Goal: Communication & Community: Answer question/provide support

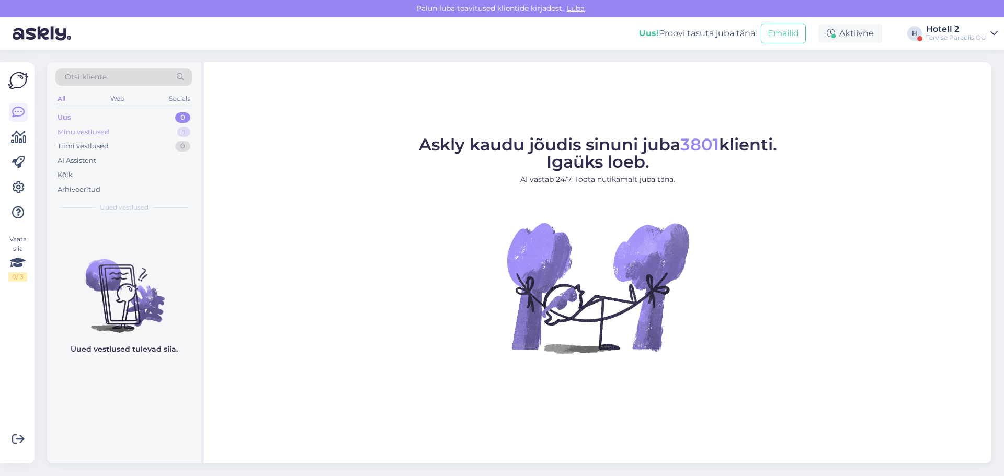
click at [74, 129] on div "Minu vestlused" at bounding box center [83, 132] width 52 height 10
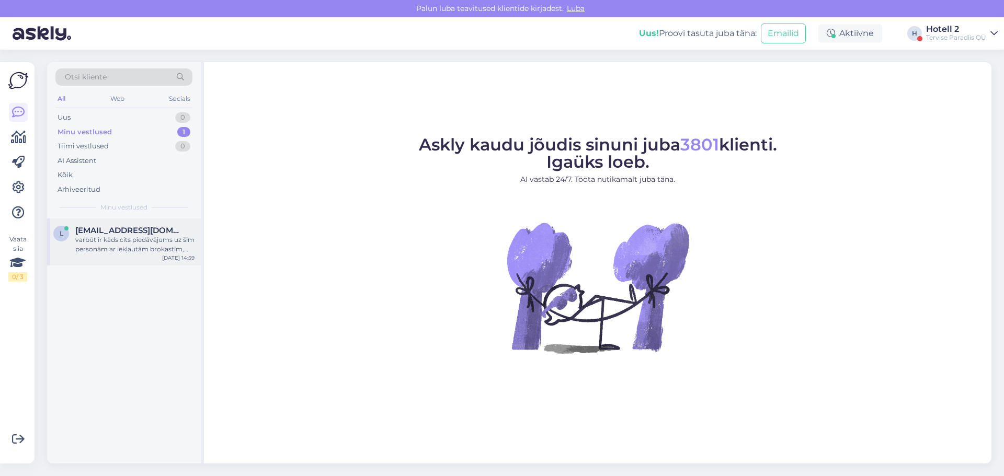
click at [147, 245] on div "varbūt ir kāds cits piedāvājums uz šīm personām ar iekļautām brokastīm, akvapar…" at bounding box center [134, 244] width 119 height 19
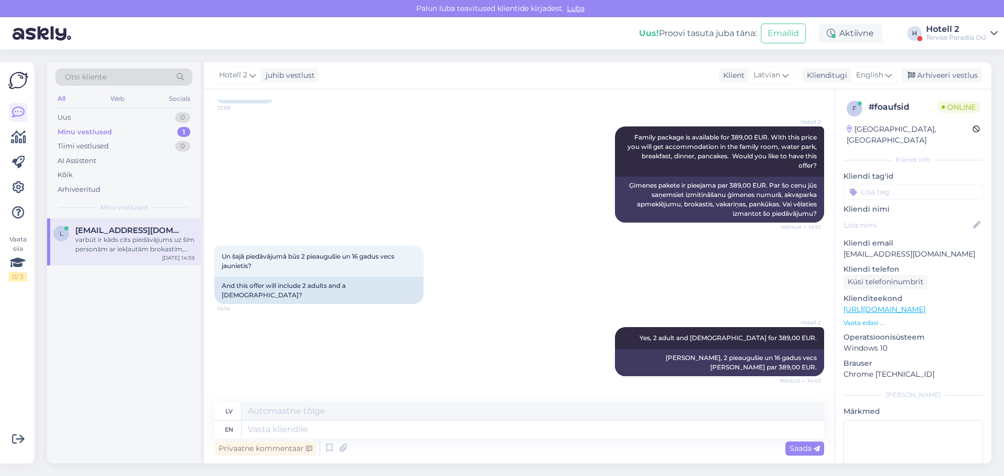
scroll to position [428, 0]
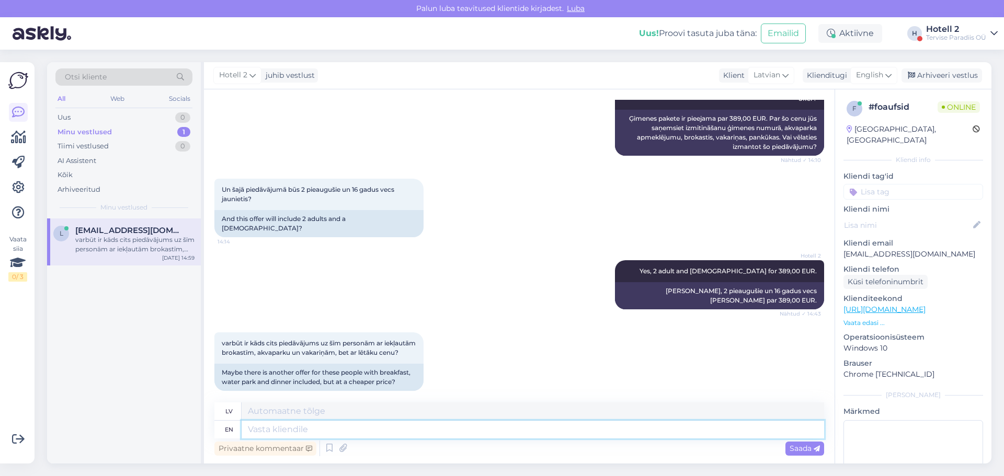
click at [253, 431] on textarea at bounding box center [532, 430] width 582 height 18
type textarea "WE c"
type textarea "MĒS"
type textarea "WE can"
type textarea "MĒS varam"
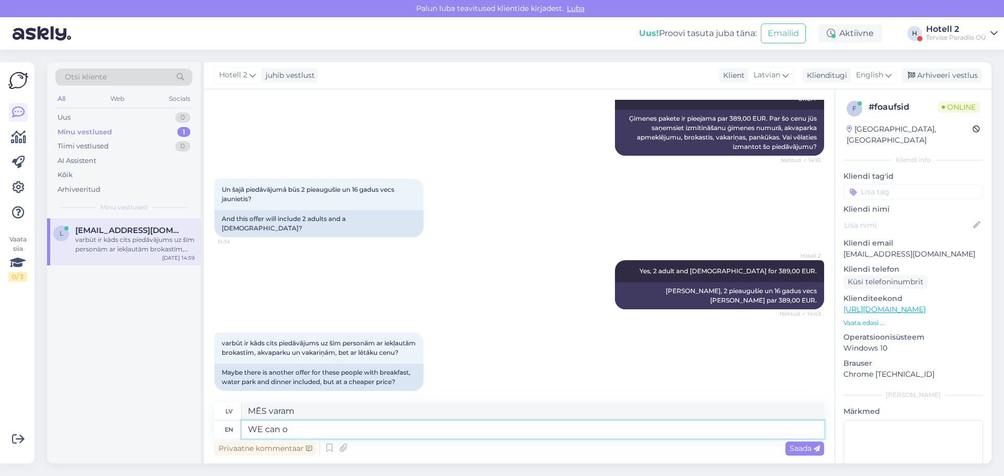
type textarea "WE can of"
type textarea "MĒS varam o"
type textarea "WE can offer"
type textarea "MĒS varam piedāvāt"
type textarea "WE can offer a double"
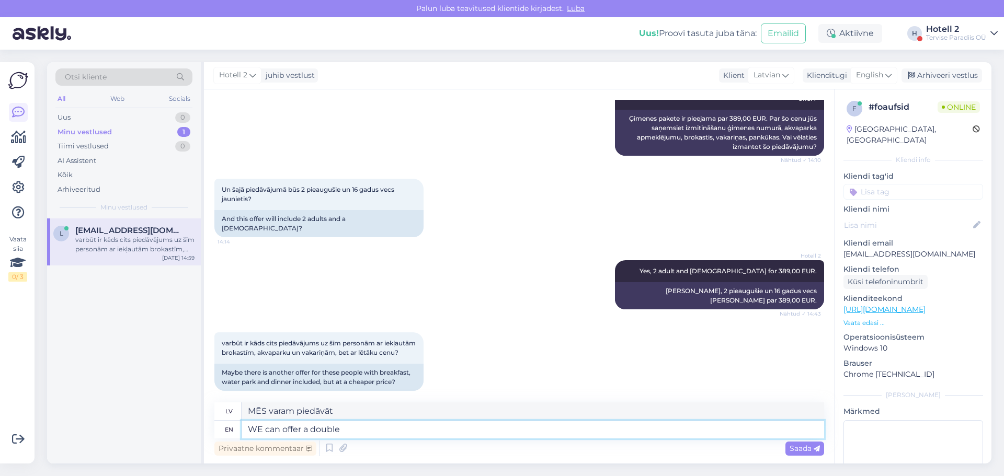
type textarea "Mēs varam piedāvāt dubultu"
type textarea "WE can offer a double r"
type textarea "MĒS varam piedāvāt"
type textarea "WE can offer a double room"
type textarea "Varam piedāvāt divvietīgu numuru"
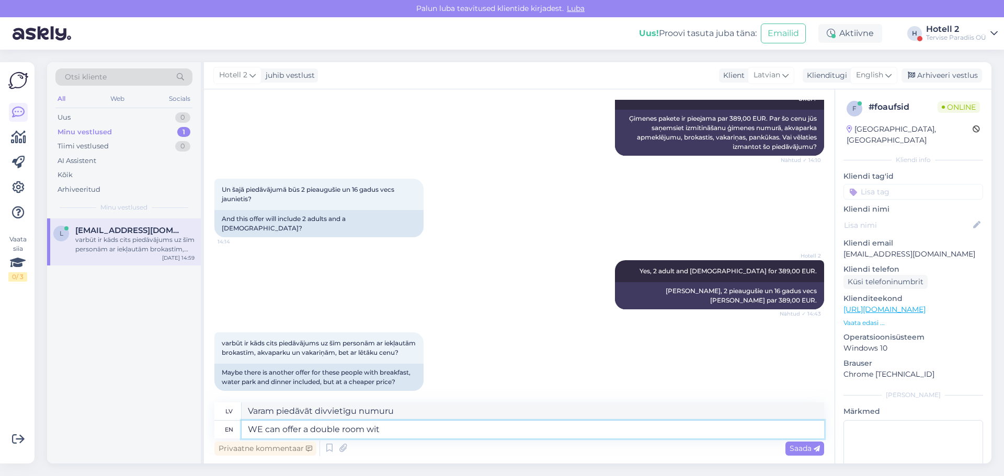
type textarea "WE can offer a double room with"
type textarea "Varam piedāvāt divvietīgu numuru ar"
type textarea "WE can offer a double room with 1"
type textarea "Mēs varam piedāvāt divvietīgu numuru ar 1"
type textarea "WE can offer a double room with 1 additional"
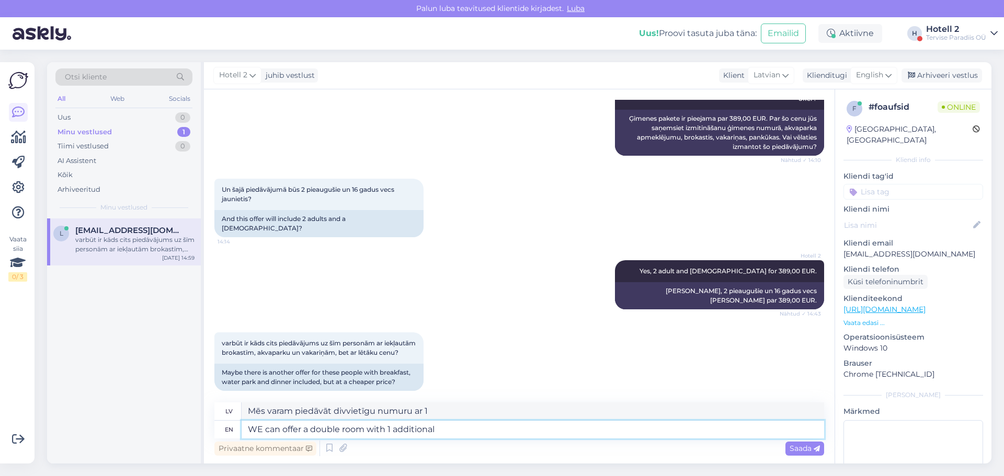
type textarea "Varam piedāvāt divvietīgu numuru ar 1 papildu gultu"
type textarea "WE can offer a double room with 1 additional b"
type textarea "Mēs varam piedāvāt divvietīgu numuru ar 1 papildu gultu"
type textarea "WE can offer a double room with 1 additional bed"
type textarea "Varam piedāvāt divvietīgu numuru ar 1 papildu gultu."
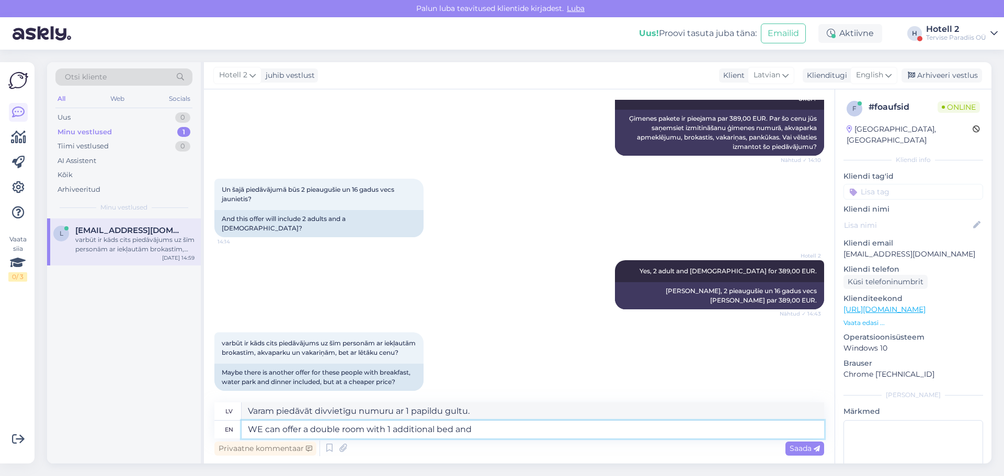
type textarea "WE can offer a double room with 1 additional bed and"
type textarea "Mēs piedāvājam divvietīgu numuru ar 1 papildu gultu un"
type textarea "WE can offer a double room with 1 additional bed and the"
type textarea "Mēs varam piedāvāt divvietīgu numuru ar 1 papildu gultu un"
type textarea "WE can offer a double room with 1 additional bed and the price w"
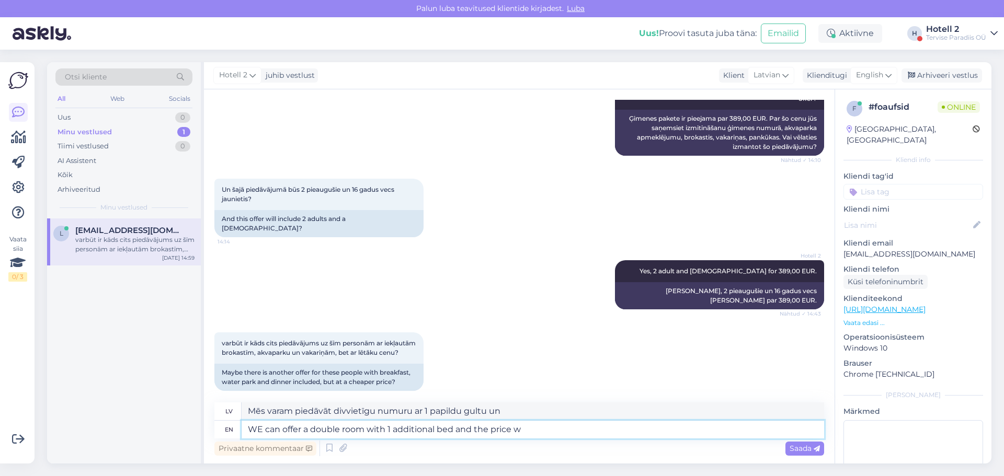
type textarea "Mēs varam piedāvāt divvietīgu numuru ar 1 papildu gultu un cenu"
type textarea "WE can offer a double room with 1 additional bed and the price will b"
type textarea "Mēs varam piedāvāt divvietīgu numuru ar 1 papildu gultu, un cena būs [PERSON_NA…"
type textarea "WE can offer a double room with 1 additional bed and the price will be"
type textarea "Mēs varam piedāvāt divvietīgu numuru ar 1 papildu gultu, un cena būs"
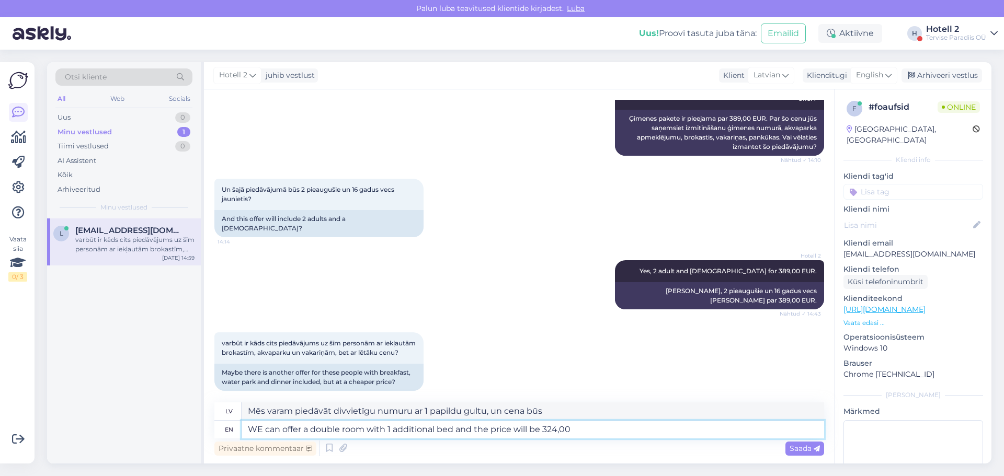
type textarea "WE can offer a double room with 1 additional bed and the price will be 324,00"
type textarea "Mēs varam piedāvāt divvietīgu numuru ar 1 papildu gultu, un cena būs 324,00."
type textarea "WE can offer a double room with 1 additional bed and the price will be 324,00 E…"
type textarea "Mēs varam piedāvāt divvietīgu numuru ar 1 papildu gultu, un cena būs 324,00 EUR."
type textarea "WE can offer a double room with 1 additional bed and the price will be 324,00 E…"
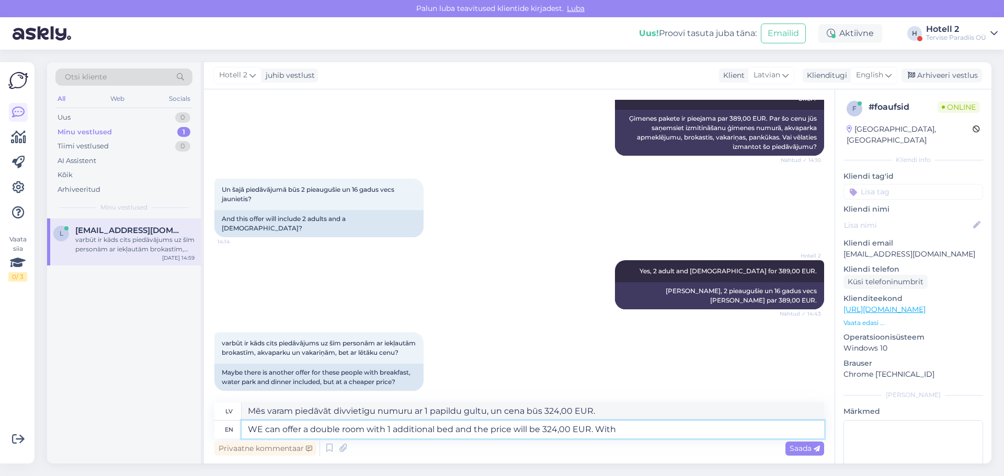
type textarea "Mēs varam piedāvāt divvietīgu numuru ar 1 papildu gultu, un cena būs 324,00 EUR…"
type textarea "WE can offer a double room with 1 additional bed and the price will be 324,00 E…"
type textarea "Mēs varam piedāvāt divvietīgu numuru ar 1 papildu gultu, un cena būs 324,00 EUR…"
type textarea "WE can offer a double room with 1 additional bed and the price will be 324,00 E…"
type textarea "Mēs varam piedāvāt divvietīgu numuru ar 1 papildu gultu, un cena būs 324,00 EUR…"
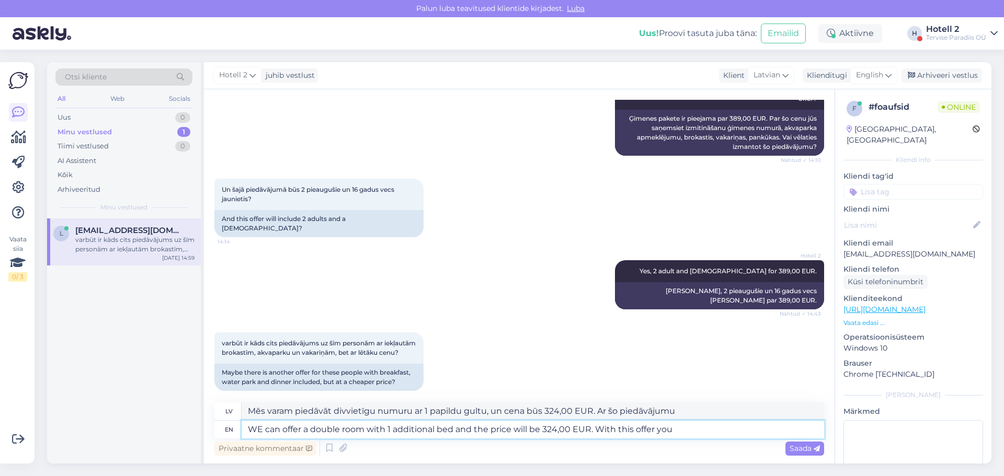
type textarea "WE can offer a double room with 1 additional bed and the price will be 324,00 E…"
type textarea "Mēs varam piedāvāt divvietīgu numuru ar 1 papildu gultu, un cena būs 324,00 EUR…"
type textarea "WE can offer a double room with 1 additional bed and the price will be 324,00 E…"
type textarea "Mēs piedāvājam divvietīgu numuru ar 1 papildu gultu, un cena būs 324,00 EUR. Ar…"
type textarea "WE can offer a double room with 1 additional bed and the price will be 324,00 E…"
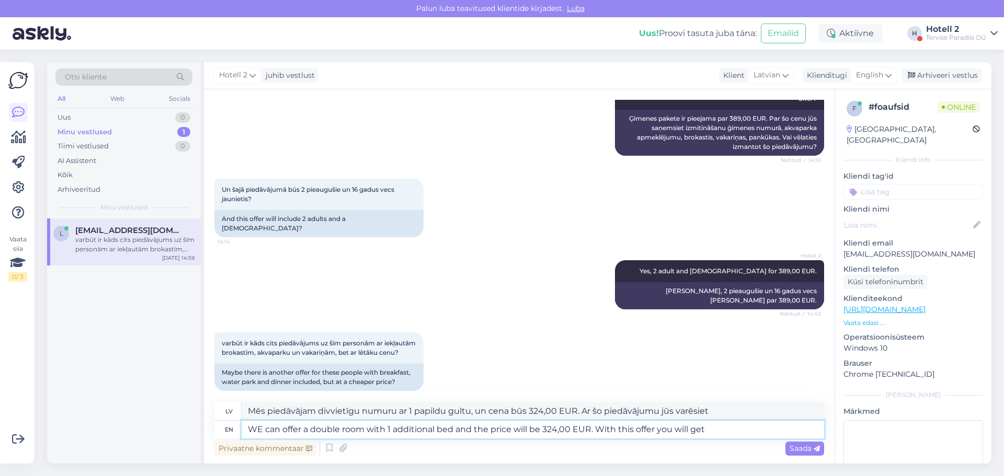
type textarea "Mēs piedāvājam divvietīgu numuru ar 1 papildu gultu, un cena būs 324,00 EUR. Ar…"
type textarea "WE can offer a double room with 1 additional bed and the price will be 324,00 E…"
type textarea "Mēs piedāvājam divvietīgu numuru ar 1 papildu gultu, un cena būs 324,00 EUR. Ar…"
type textarea "WE can offer a double room with 1 additional bed and the price will be 324,00 E…"
type textarea "Mēs varam piedāvāt divvietīgu numuru ar 1 papildu gultu, un cena būs 324,00 EUR…"
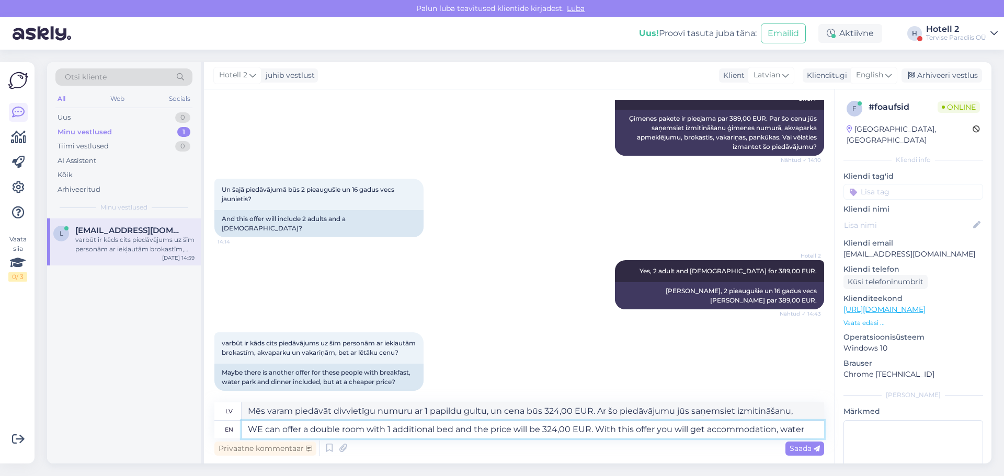
type textarea "WE can offer a double room with 1 additional bed and the price will be 324,00 E…"
type textarea "Mēs piedāvājam divvietīgu numuru ar 1 papildu gultu, un cena būs 324,00 EUR. Ar…"
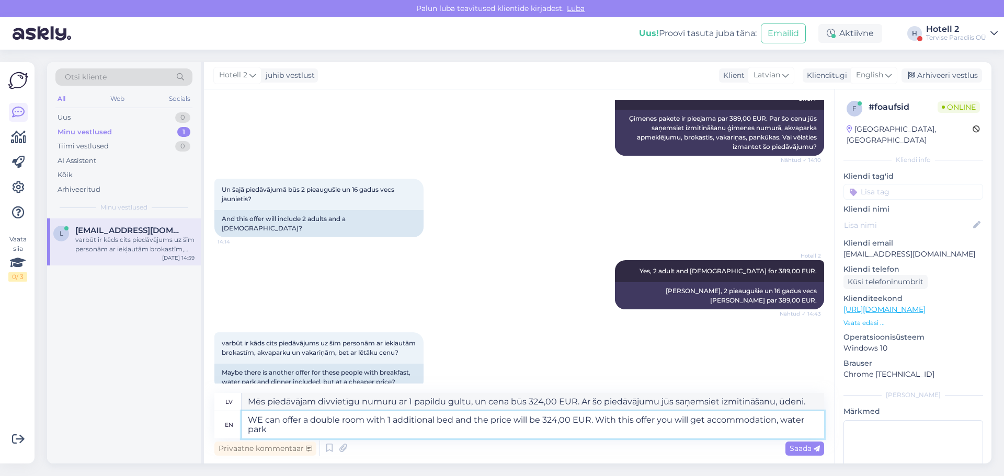
type textarea "WE can offer a double room with 1 additional bed and the price will be 324,00 E…"
type textarea "Mēs piedāvājam divvietīgu numuru ar 1 papildu gultu, un cena būs 324,00 EUR. Ar…"
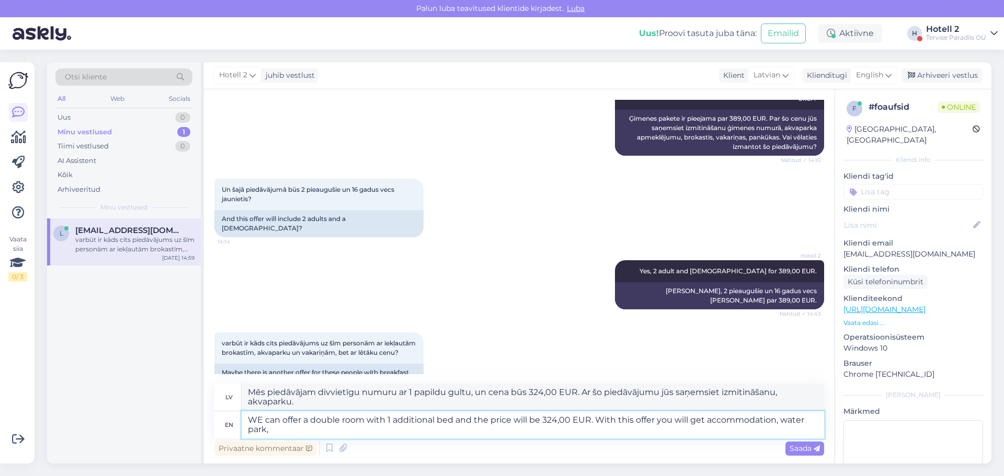
type textarea "WE can offer a double room with 1 additional bed and the price will be 324,00 E…"
type textarea "Mēs piedāvājam divvietīgu numuru ar 1 papildu gultu, un cena būs 324,00 EUR. Ar…"
type textarea "WE can offer a double room with 1 additional bed and the price will be 324,00 E…"
type textarea "Mēs piedāvājam divvietīgu numuru ar 1 papildu gultu, un cena būs 324,00 EUR. Ar…"
type textarea "WE can offer a double room with 1 additional bed and the price will be 324,00 E…"
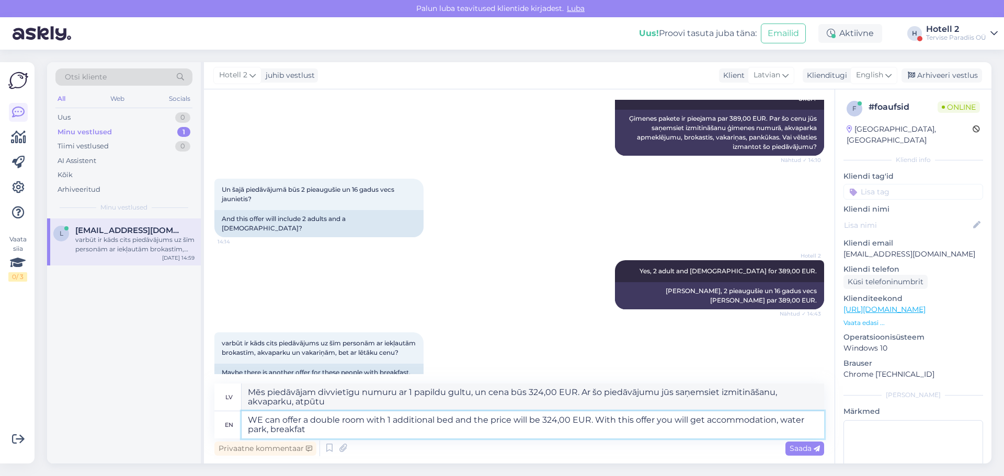
type textarea "Mēs piedāvājam divvietīgu numuru ar 1 papildu gultu, un cena būs 324,00 EUR. Ar…"
type textarea "WE can offer a double room with 1 additional bed and the price will be 324,00 E…"
type textarea "Mēs piedāvājam divvietīgu numuru ar 1 papildu gultu, un cena būs 324,00 EUR. Ar…"
type textarea "WE can offer a double room with 1 additional bed and the price will be 324,00 E…"
type textarea "Mēs piedāvājam divvietīgu numuru ar 1 papildu gultu, un cena būs 324,00 EUR. Ar…"
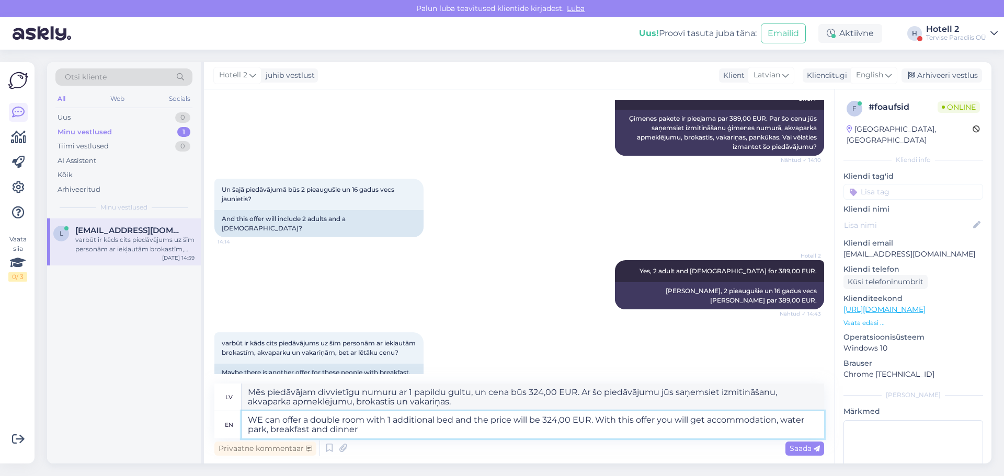
click at [262, 417] on textarea "WE can offer a double room with 1 additional bed and the price will be 324,00 E…" at bounding box center [532, 424] width 582 height 27
type textarea "We can offer a double room with 1 additional bed and the price will be 324,00 E…"
type textarea "Varam piedāvāt divvietīgu numuru ar 1 papildu gultu, un cena būs 324,00 EUR. Ar…"
click at [360, 430] on textarea "We can offer a double room with 1 additional bed and the price will be 324,00 E…" at bounding box center [532, 424] width 582 height 27
type textarea "We can offer a double room with 1 additional bed and the price will be 324,00 E…"
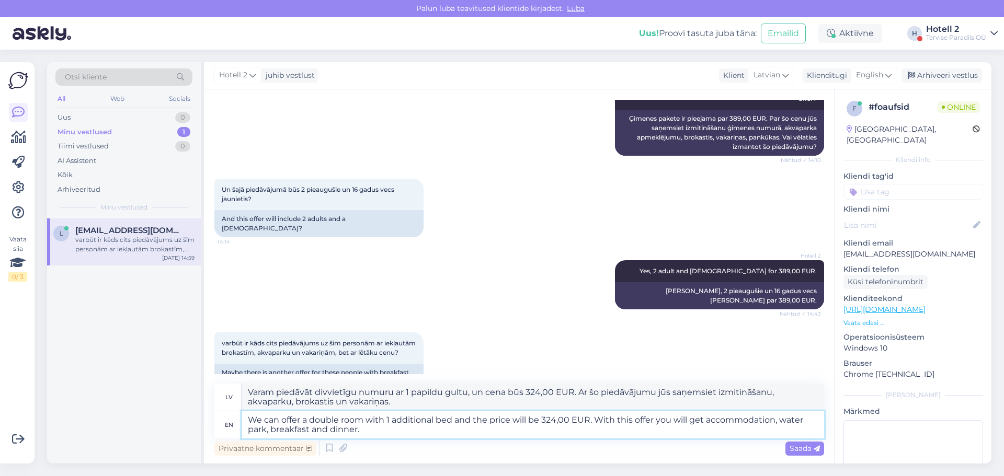
type textarea "Mēs varam piedāvāt divvietīgu numuru ar 1 papildu gultu, un cena būs 324,00 EUR…"
type textarea "We can offer a double room with 1 additional bed and the price will be 324,00 E…"
click at [800, 451] on span "Saada" at bounding box center [804, 448] width 30 height 9
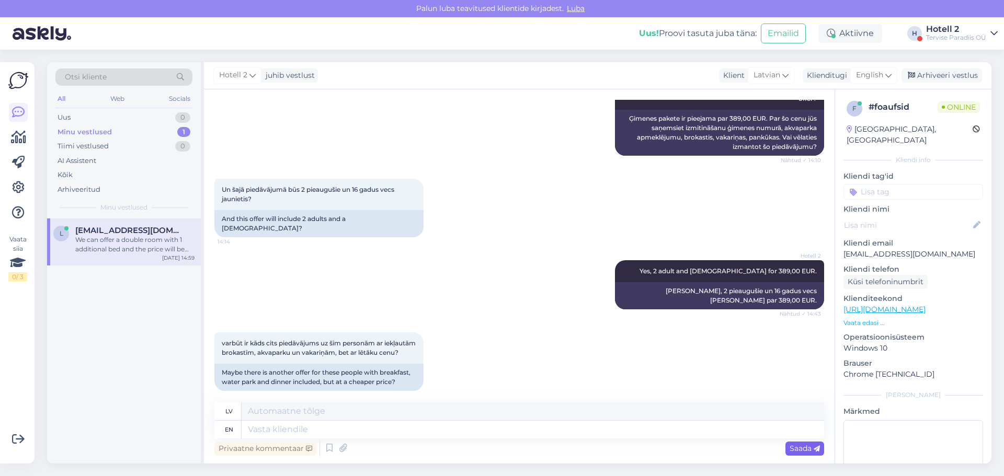
scroll to position [528, 0]
